Goal: Transaction & Acquisition: Subscribe to service/newsletter

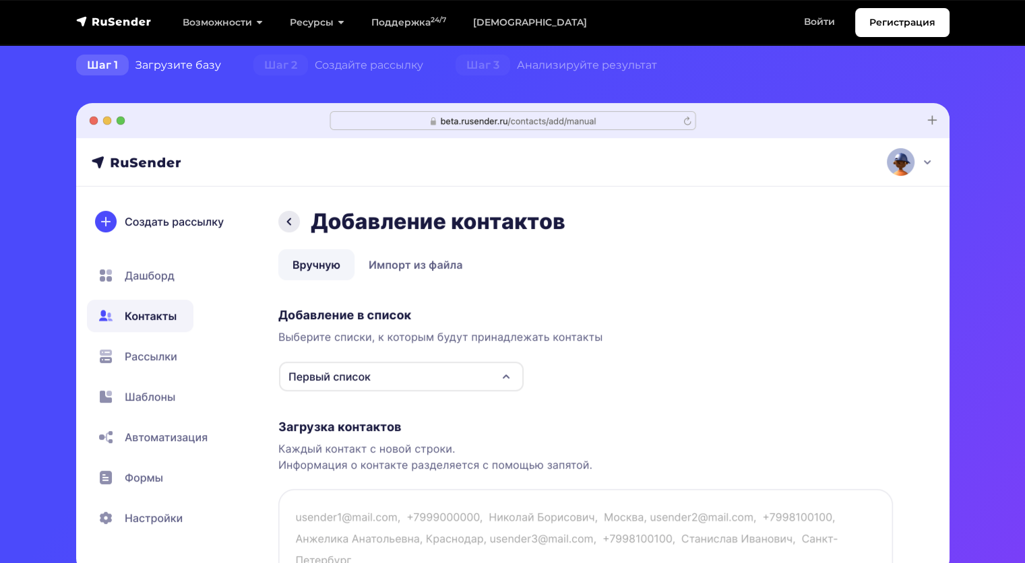
scroll to position [337, 0]
click at [431, 262] on img at bounding box center [512, 339] width 873 height 472
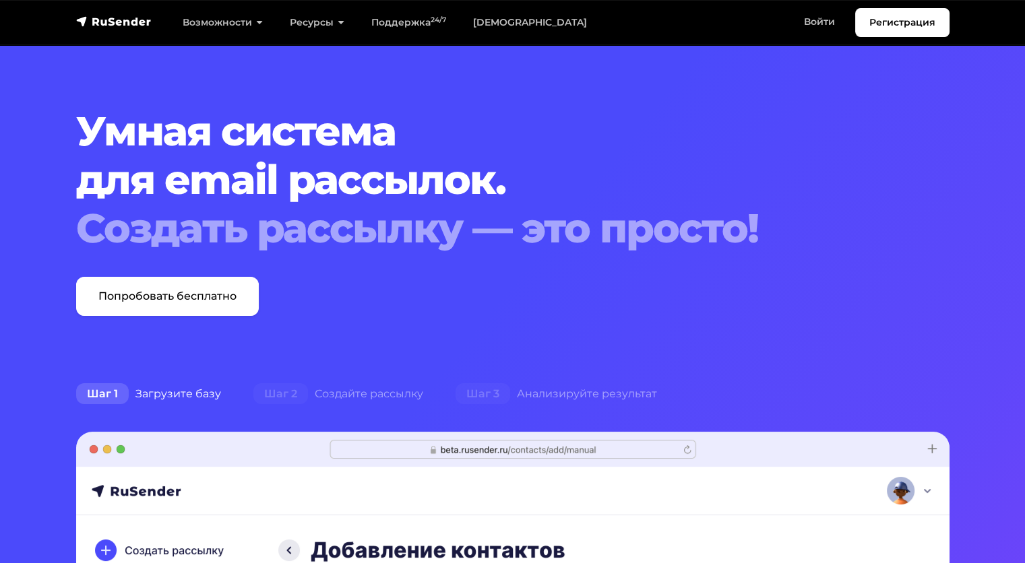
scroll to position [0, 0]
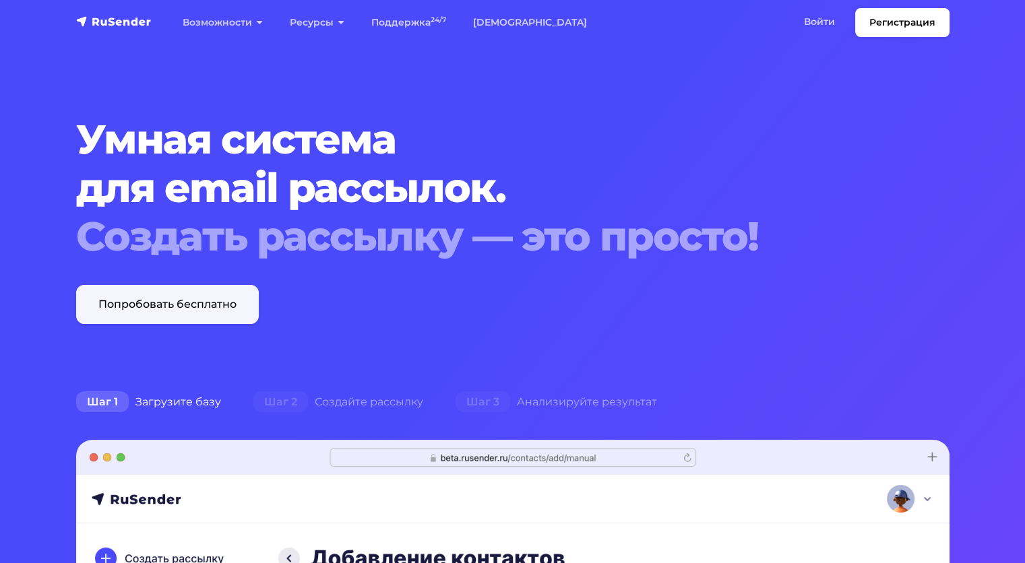
click at [218, 305] on link "Попробовать бесплатно" at bounding box center [167, 304] width 183 height 39
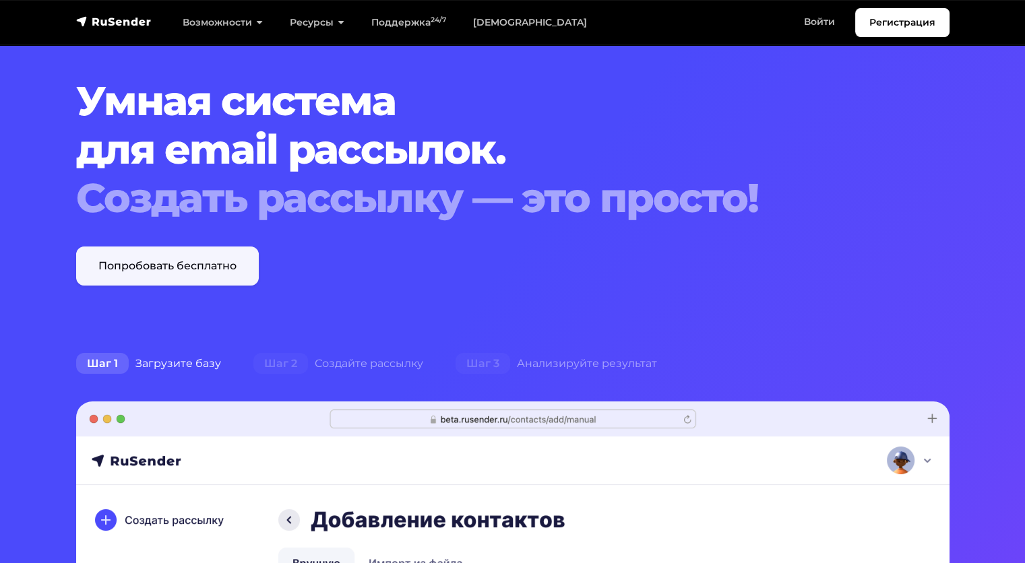
scroll to position [202, 0]
